Goal: Transaction & Acquisition: Obtain resource

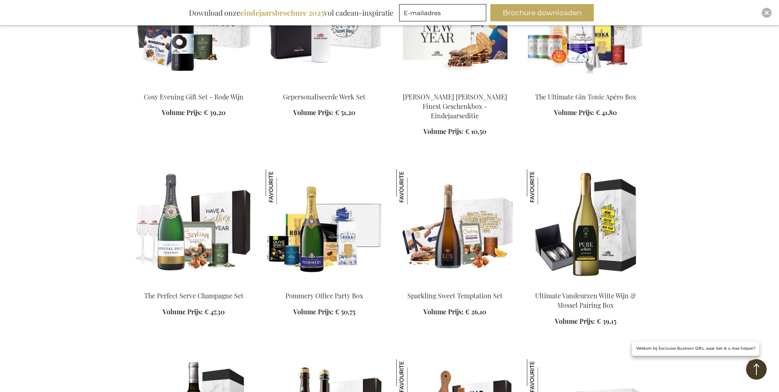
scroll to position [11942, 0]
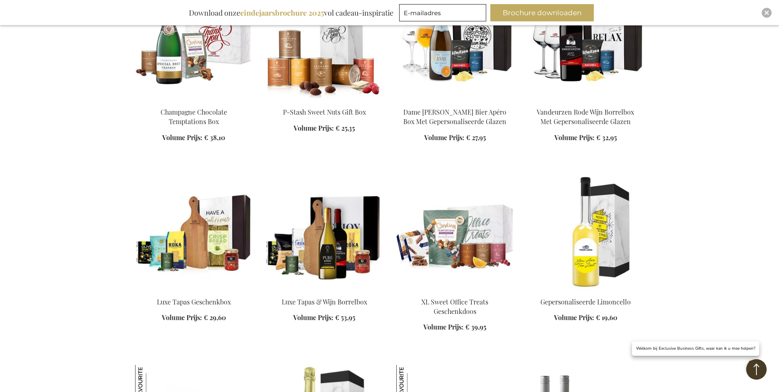
scroll to position [12394, 0]
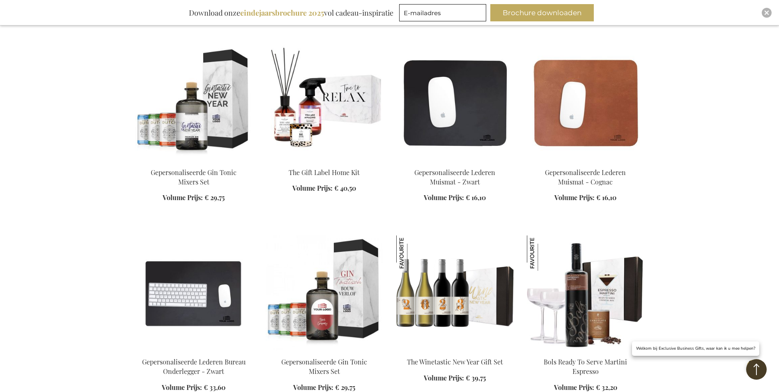
scroll to position [12927, 0]
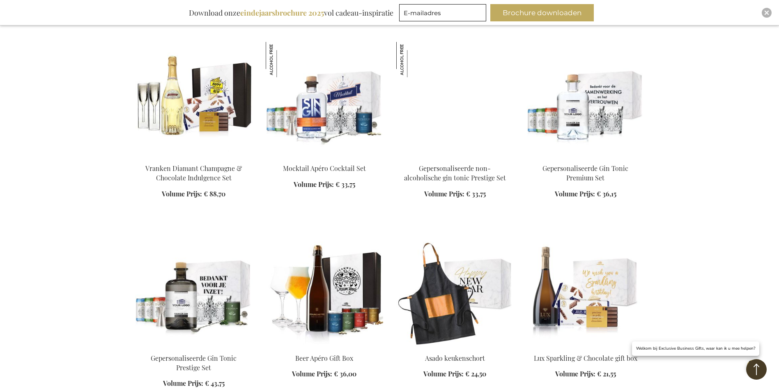
scroll to position [13461, 0]
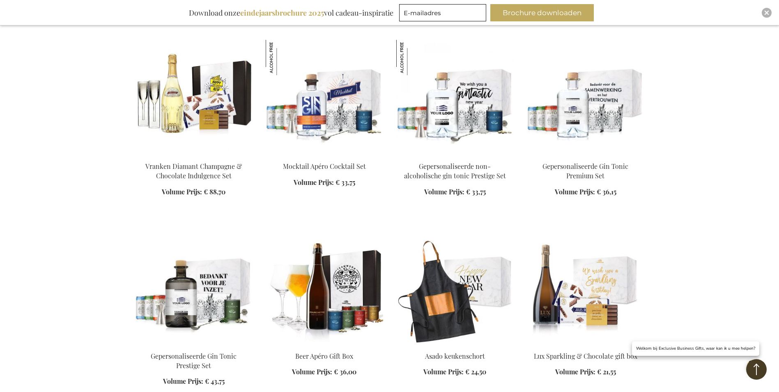
scroll to position [13420, 0]
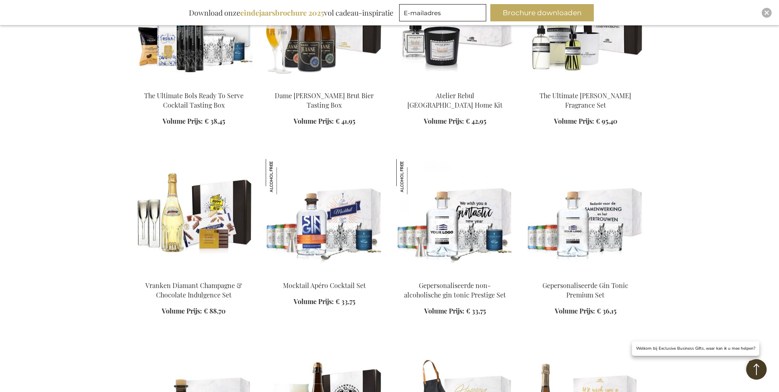
scroll to position [13338, 0]
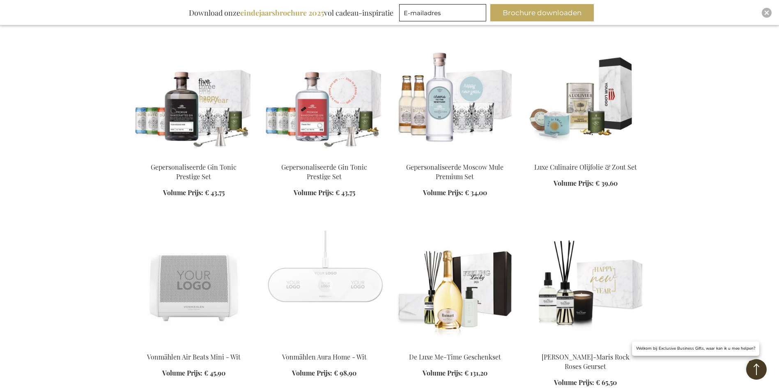
scroll to position [10793, 0]
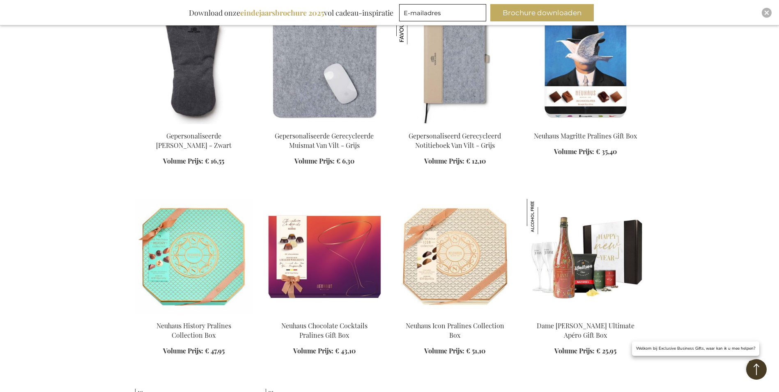
scroll to position [9111, 0]
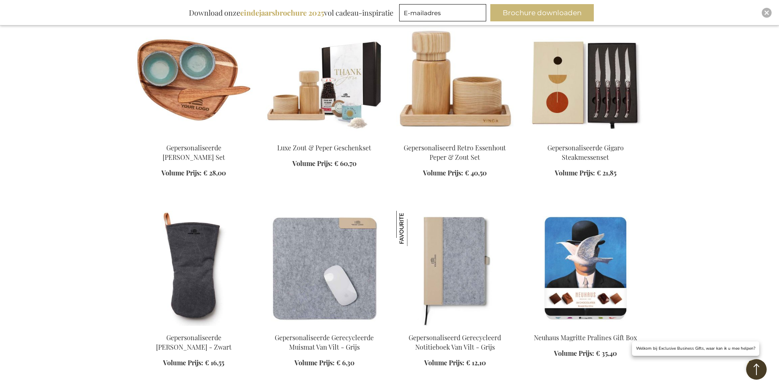
click at [564, 13] on button "Brochure downloaden" at bounding box center [541, 12] width 103 height 17
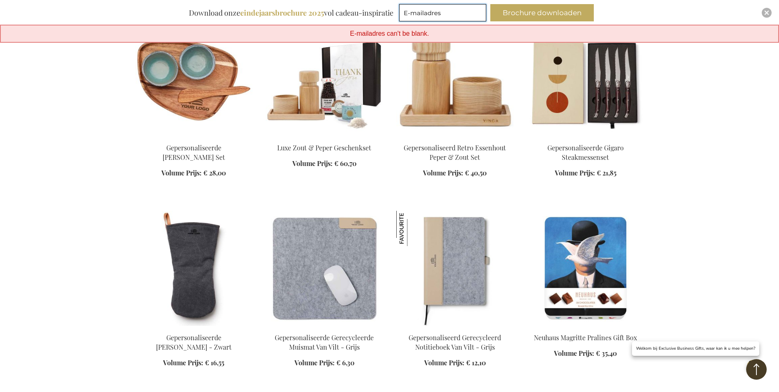
click at [427, 10] on input "E-mailadres" at bounding box center [442, 12] width 87 height 17
type input "[EMAIL_ADDRESS][DOMAIN_NAME]"
click at [543, 12] on button "Brochure downloaden" at bounding box center [541, 12] width 103 height 17
